Goal: Information Seeking & Learning: Learn about a topic

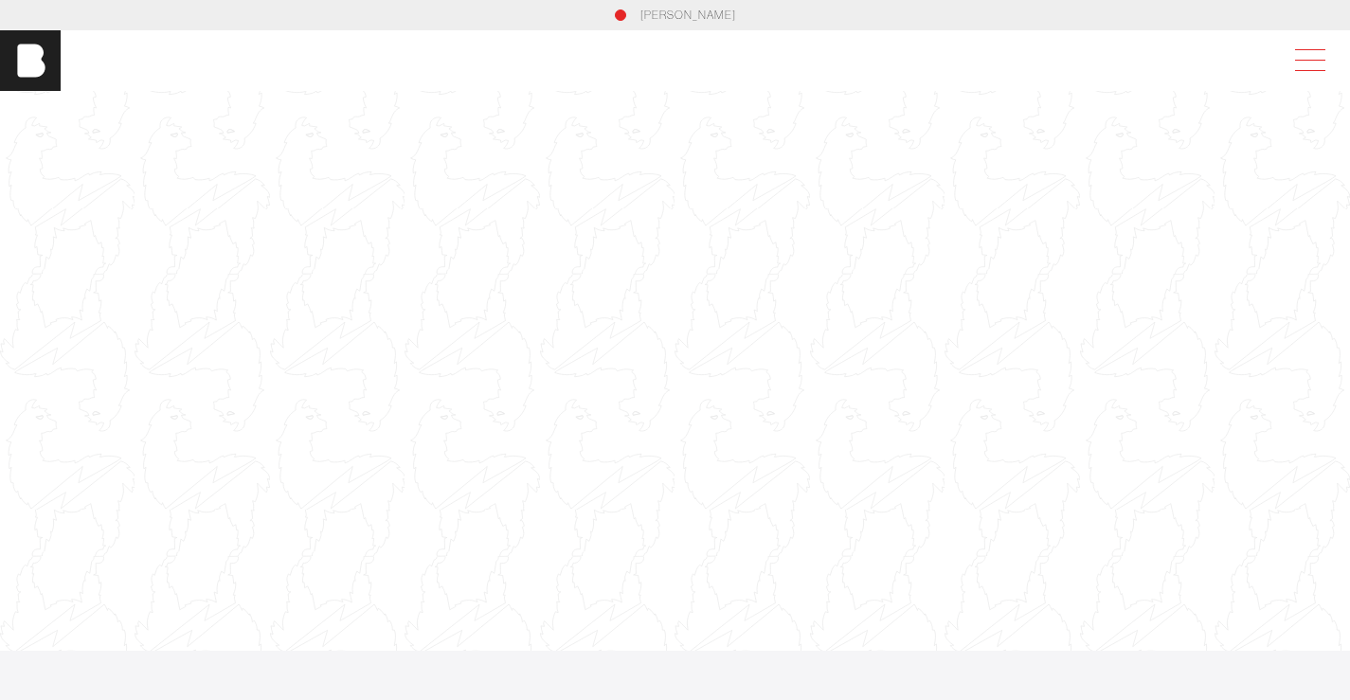
click at [1302, 53] on span at bounding box center [1306, 61] width 44 height 34
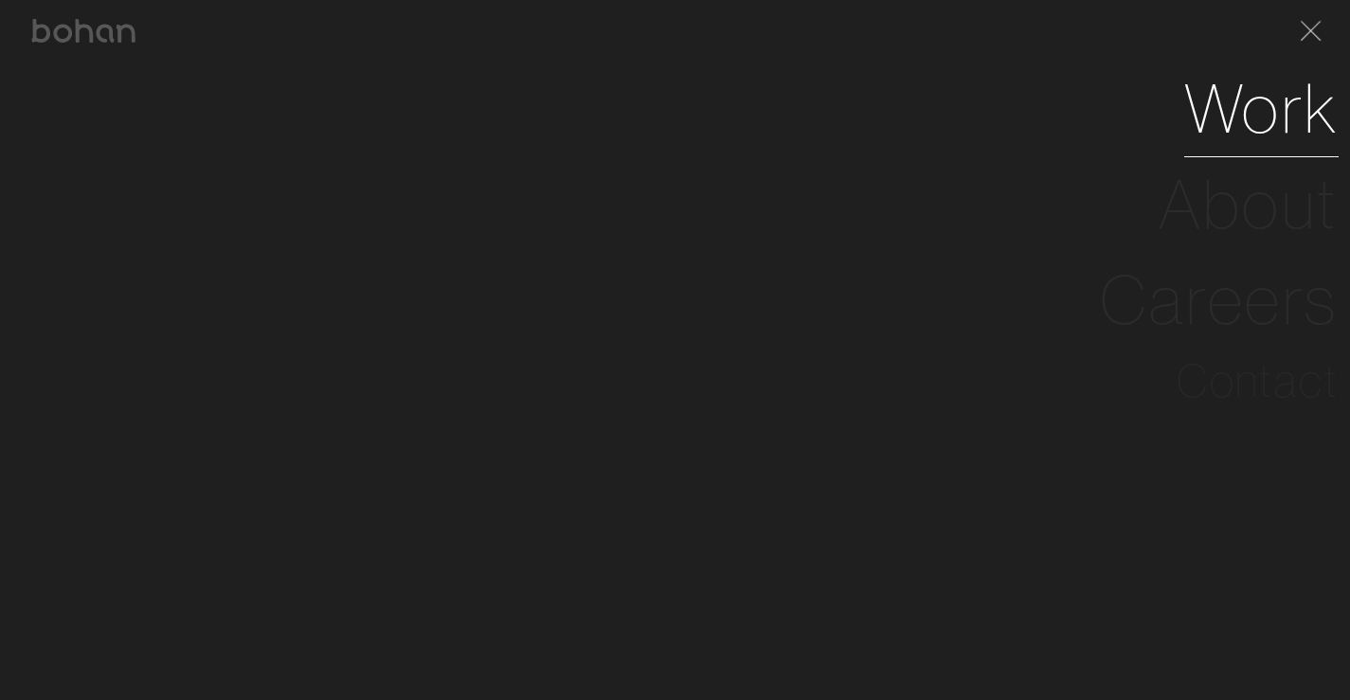
click at [1224, 104] on link "Work" at bounding box center [1261, 109] width 154 height 96
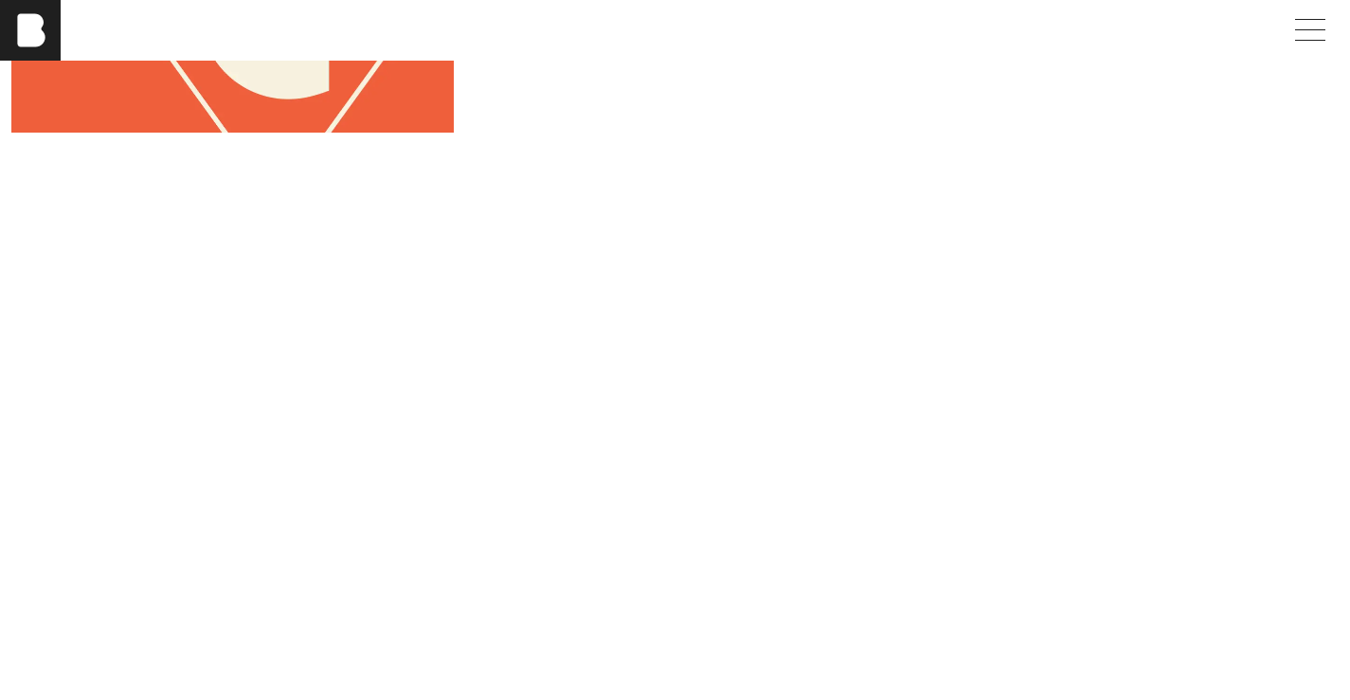
scroll to position [426, 0]
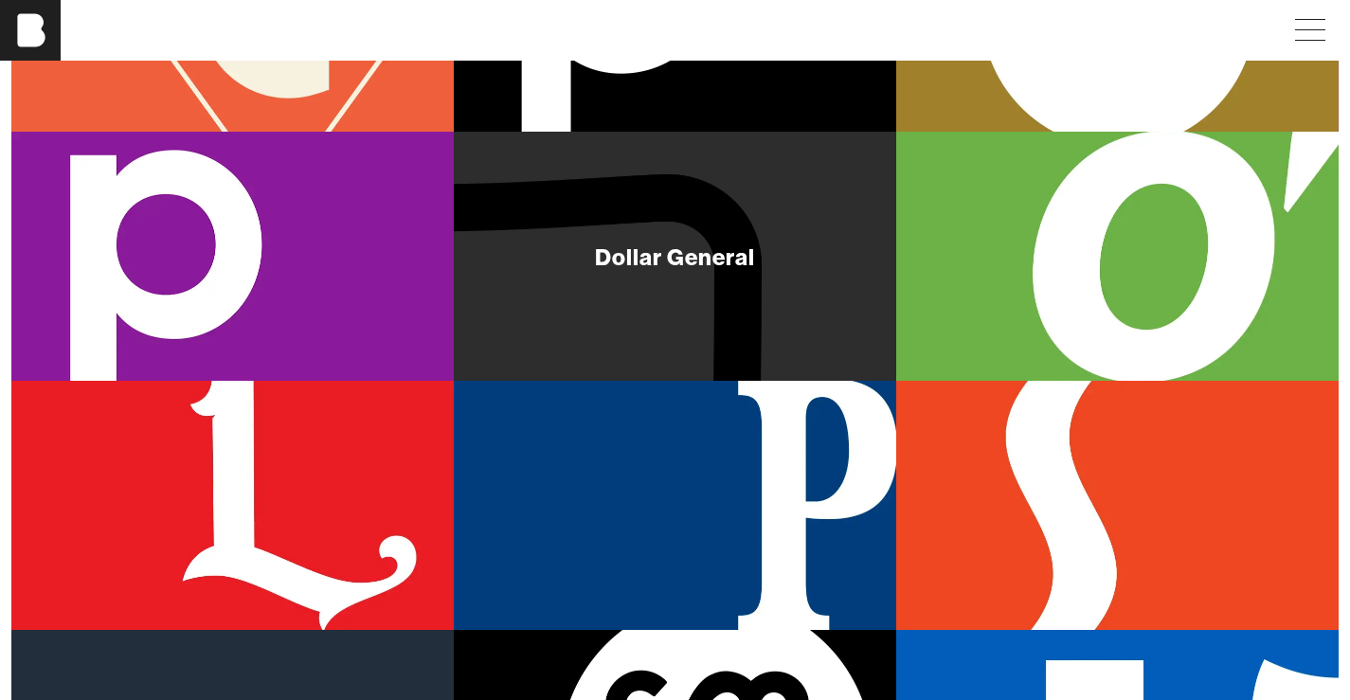
click at [772, 250] on div "Dollar General" at bounding box center [675, 256] width 442 height 249
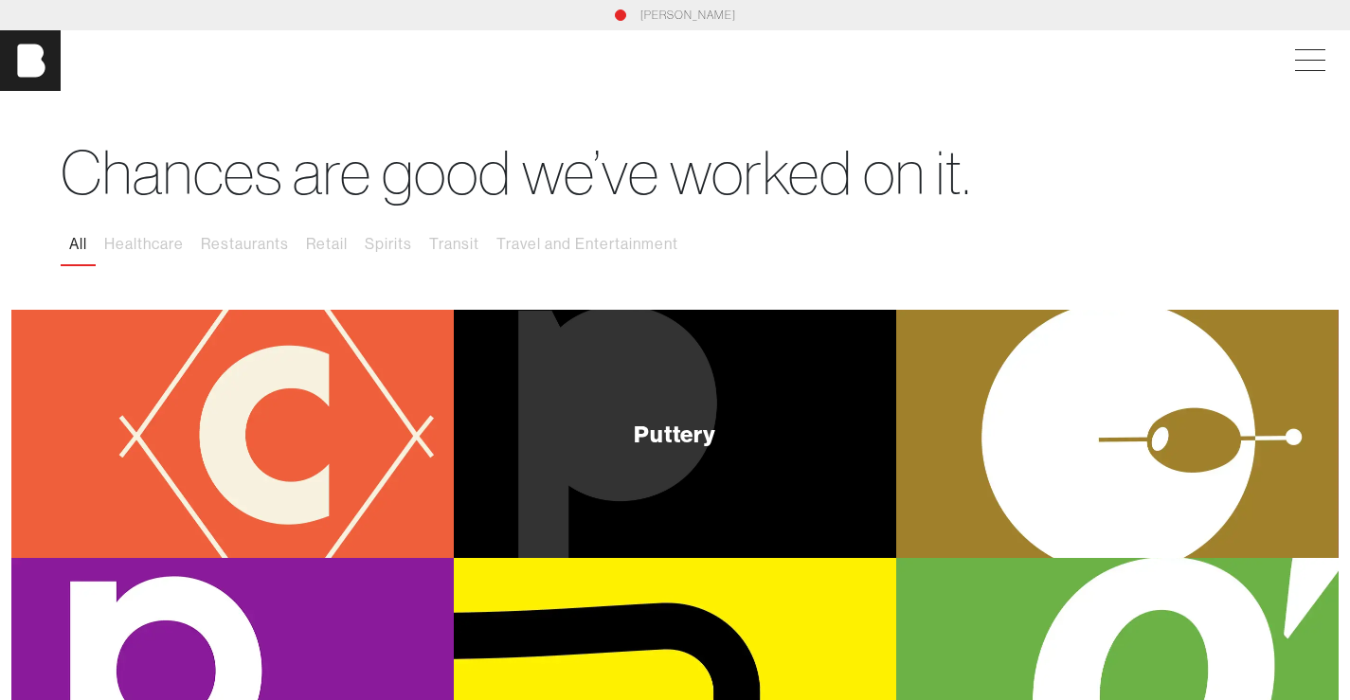
click at [639, 428] on div "Puttery" at bounding box center [675, 433] width 83 height 23
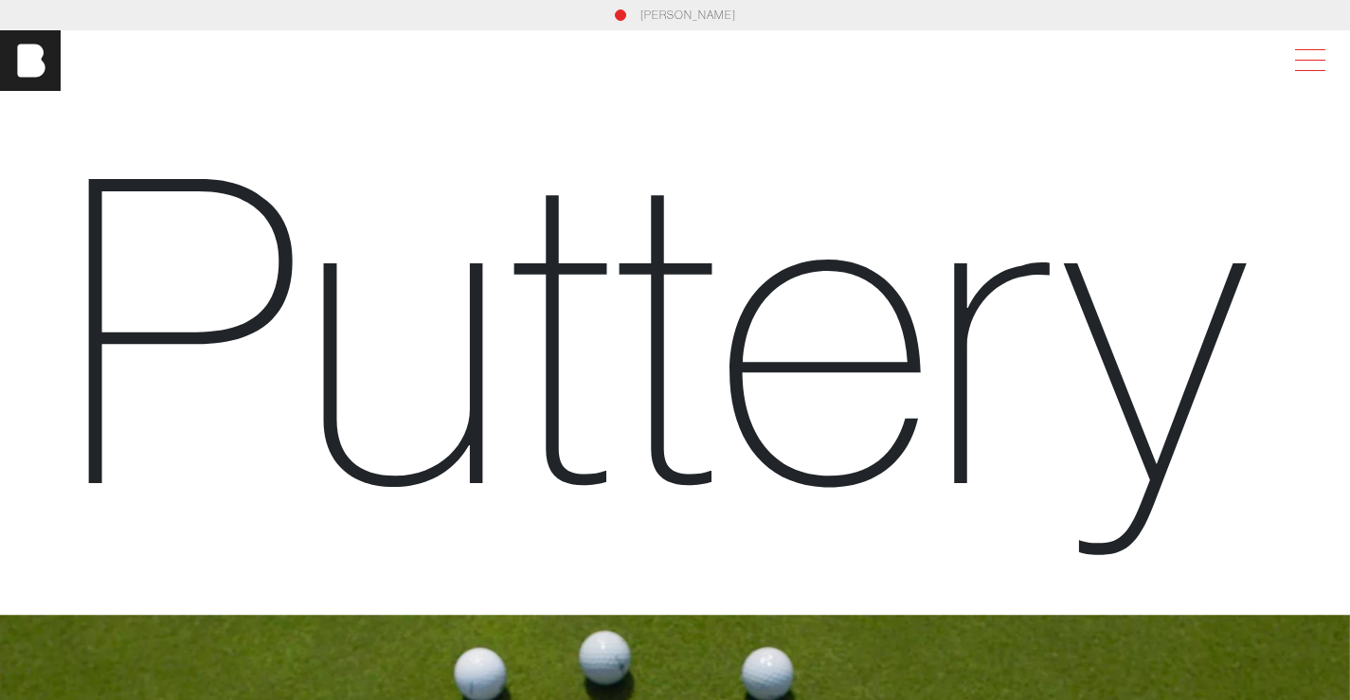
click at [1305, 71] on span at bounding box center [1306, 61] width 44 height 34
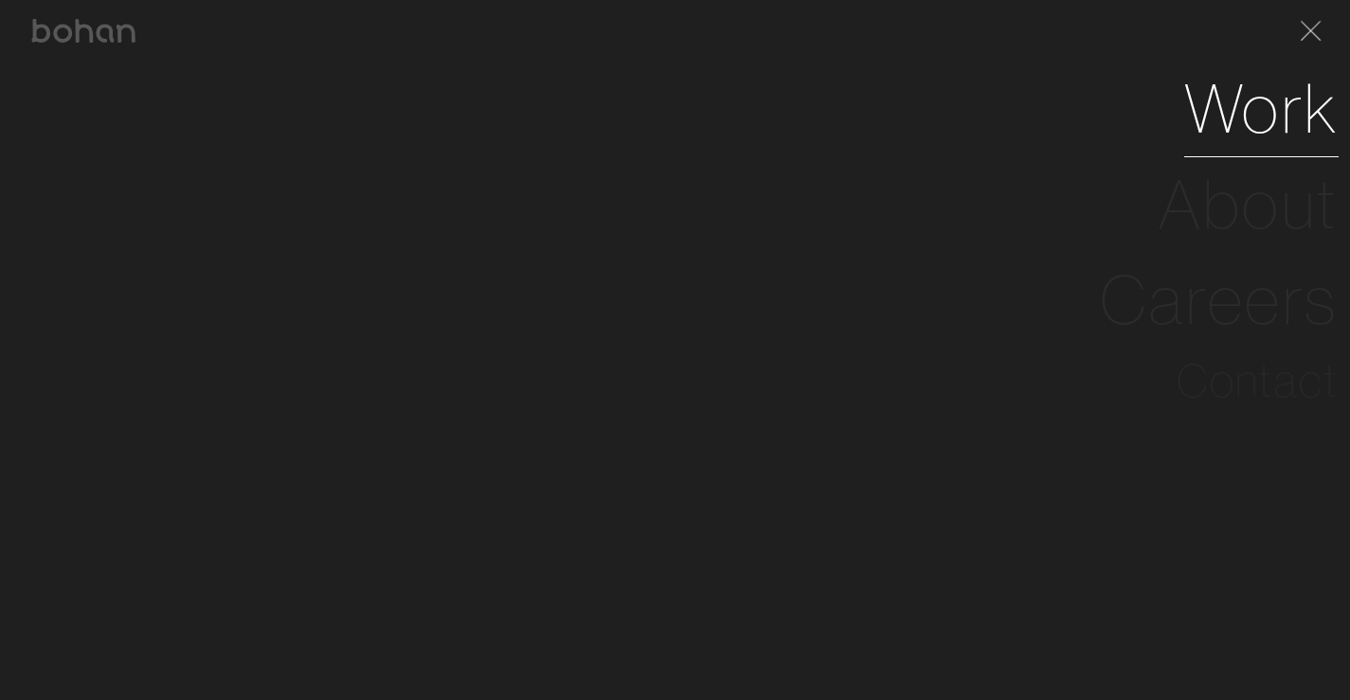
click at [1252, 115] on link "Work" at bounding box center [1261, 109] width 154 height 96
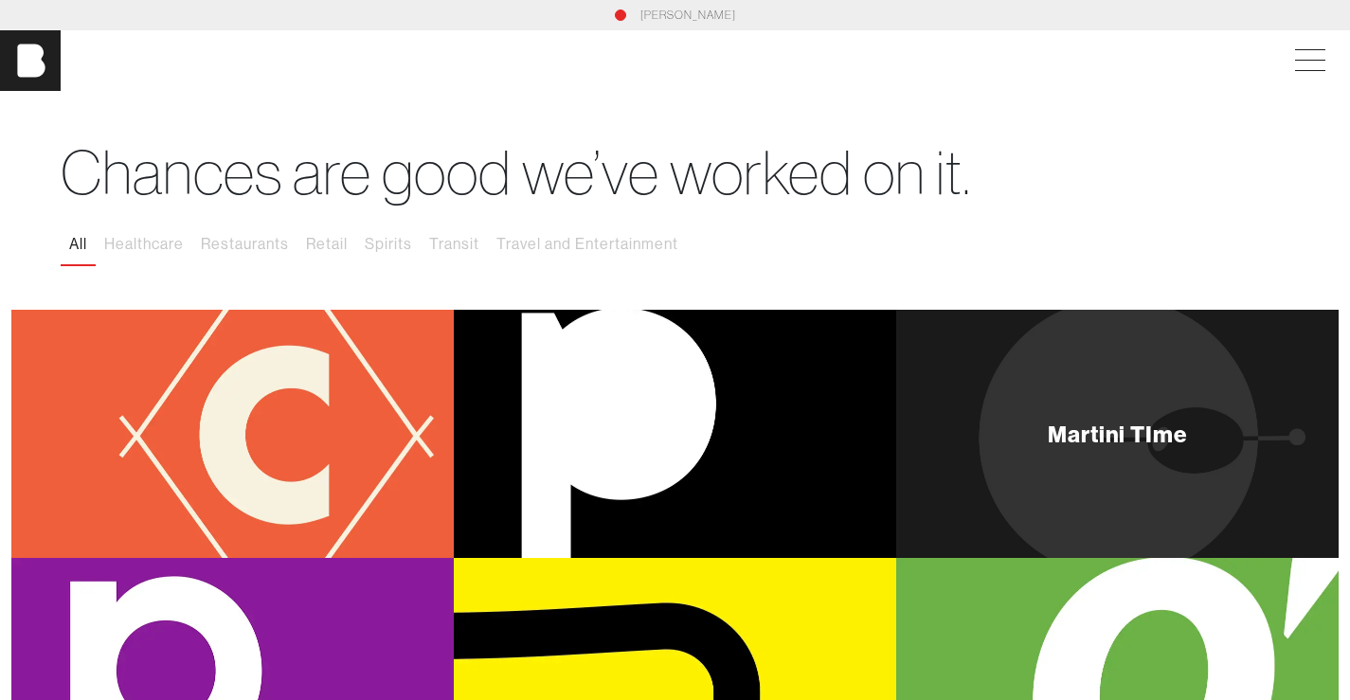
click at [1074, 422] on div "Martini TIme" at bounding box center [1118, 433] width 140 height 23
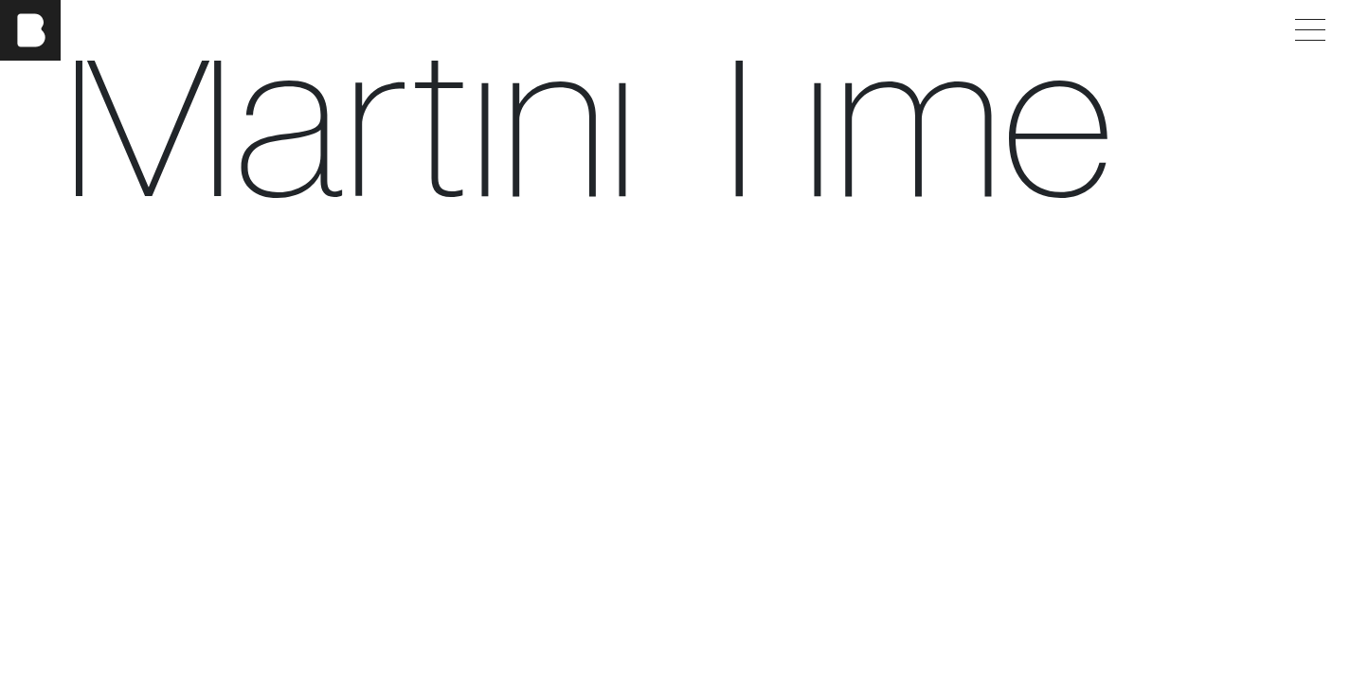
scroll to position [54, 0]
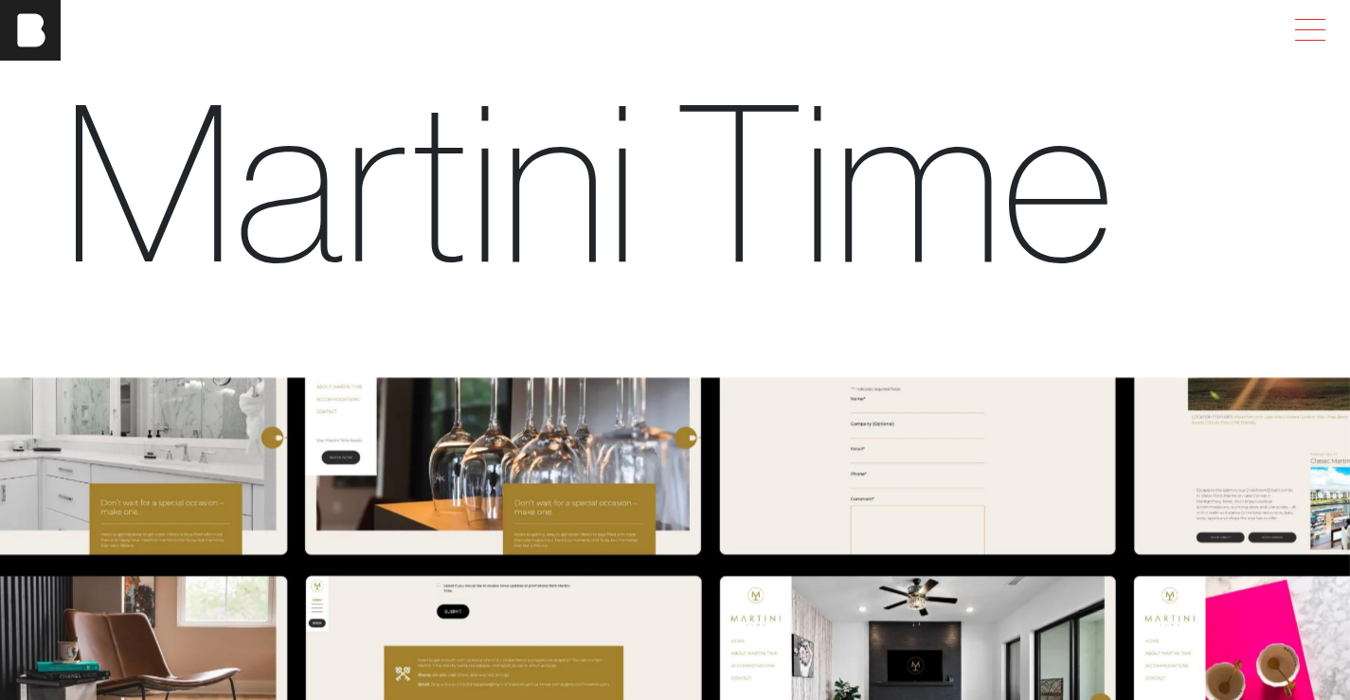
click at [1298, 31] on span at bounding box center [1306, 30] width 44 height 34
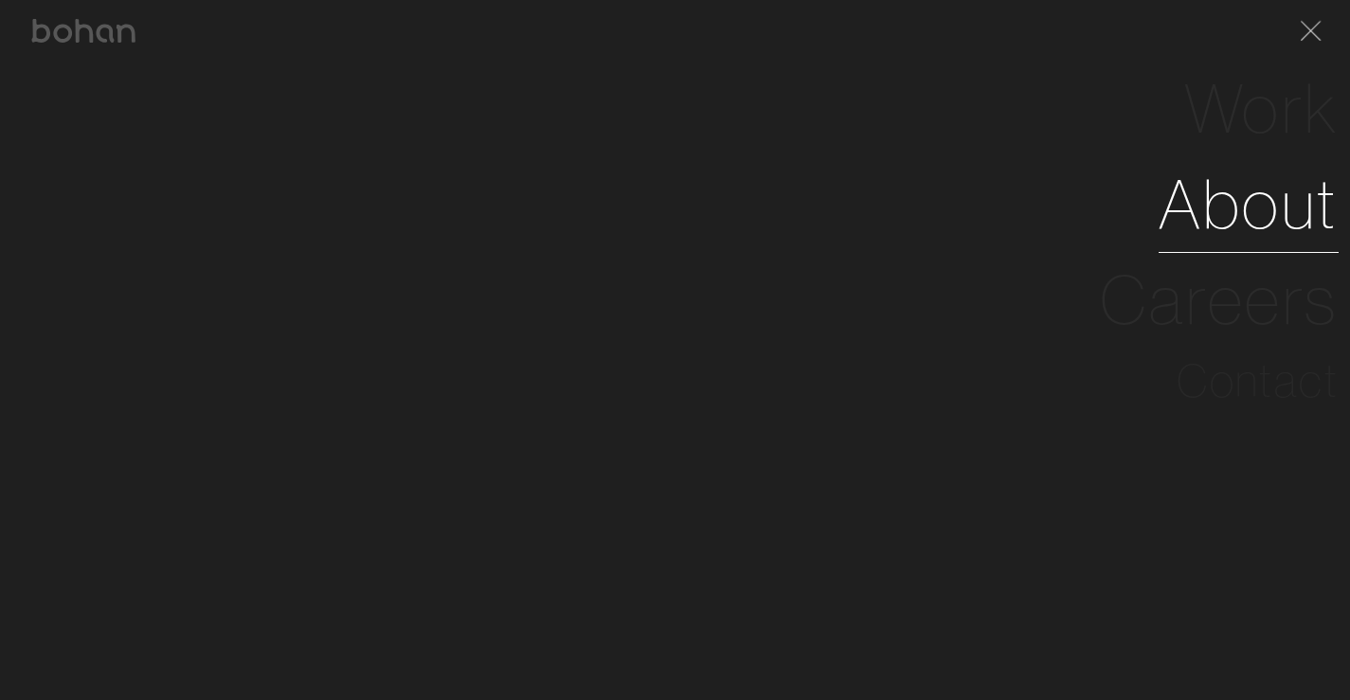
click at [1215, 197] on link "About" at bounding box center [1249, 204] width 180 height 96
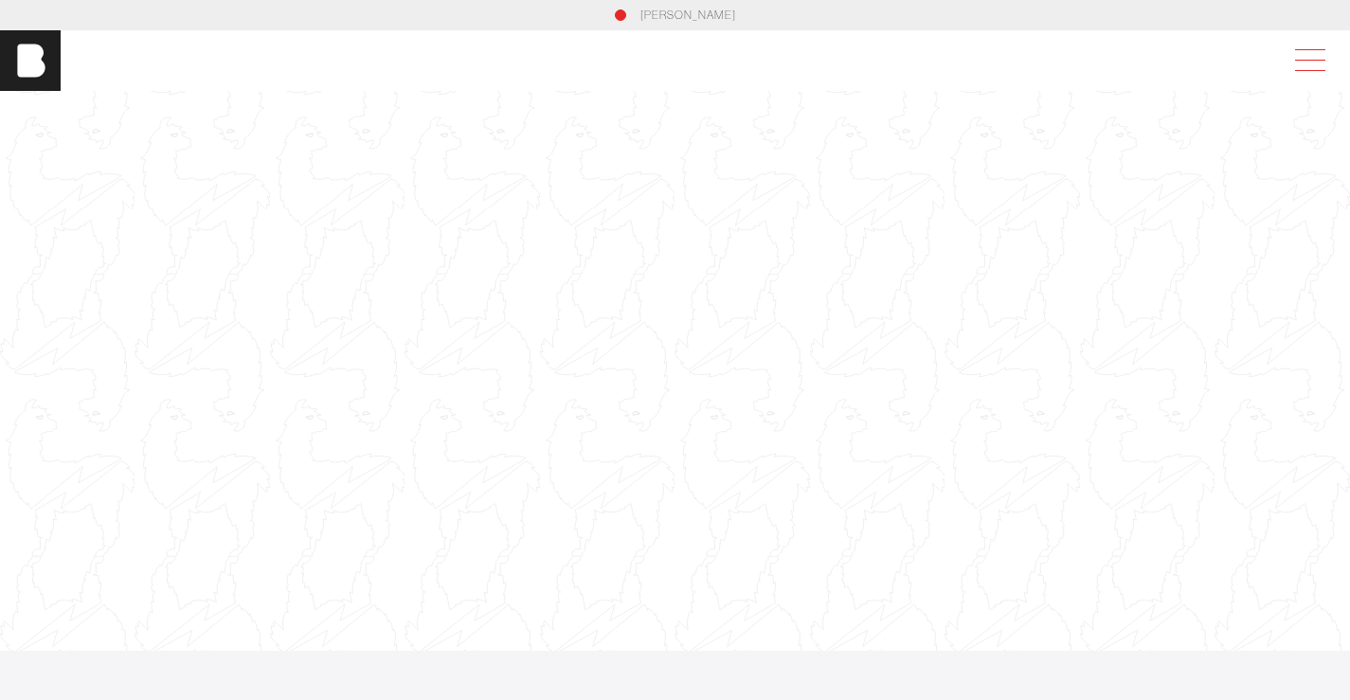
click at [1306, 61] on span at bounding box center [1306, 61] width 44 height 34
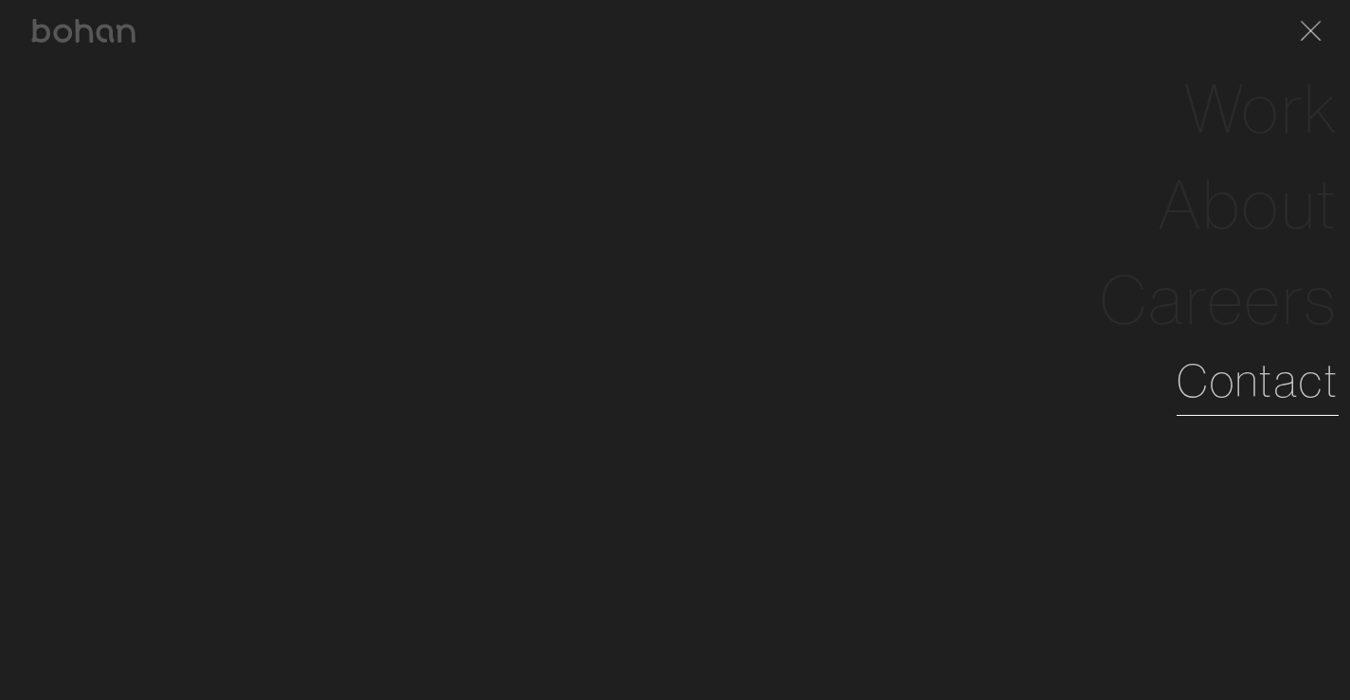
click at [1257, 384] on link "Contact" at bounding box center [1258, 381] width 162 height 68
